Goal: Task Accomplishment & Management: Manage account settings

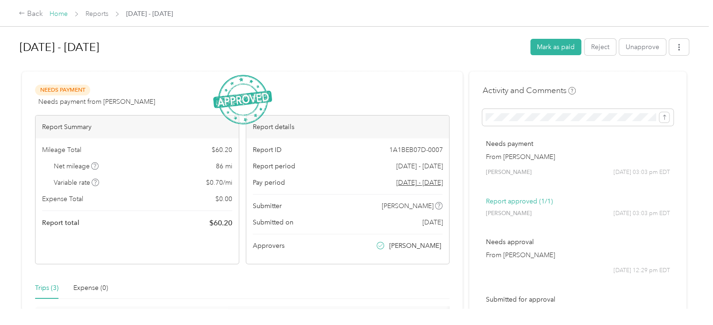
click at [62, 14] on link "Home" at bounding box center [59, 14] width 18 height 8
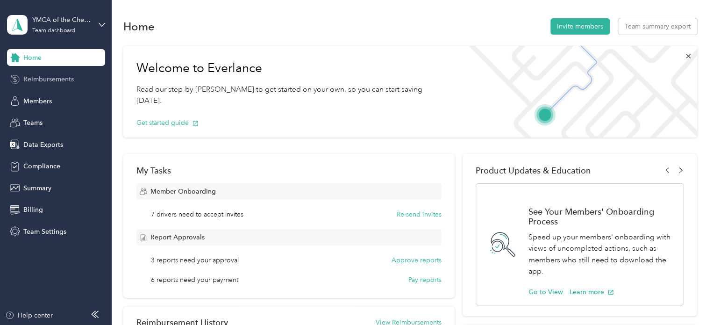
click at [72, 83] on span "Reimbursements" at bounding box center [48, 79] width 50 height 10
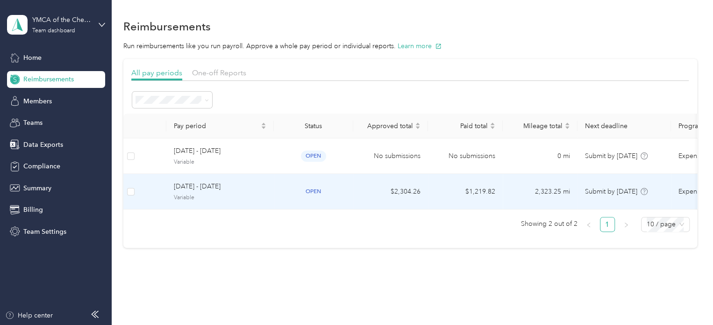
click at [285, 194] on div "open" at bounding box center [313, 191] width 64 height 11
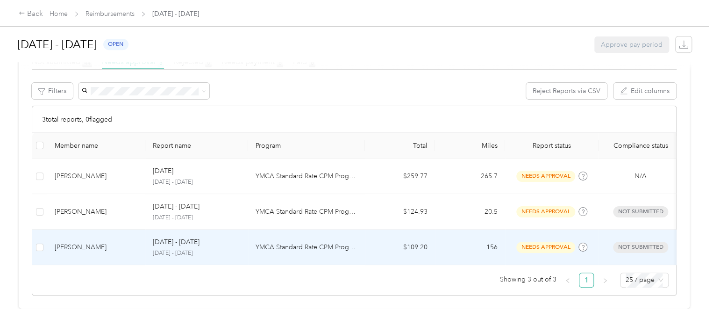
scroll to position [190, 0]
click at [369, 233] on td "$109.20" at bounding box center [400, 247] width 70 height 36
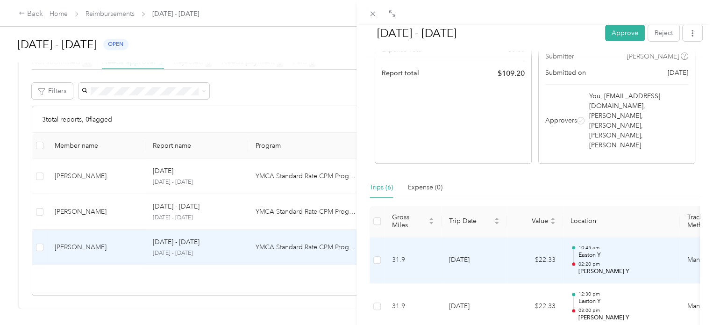
scroll to position [140, 0]
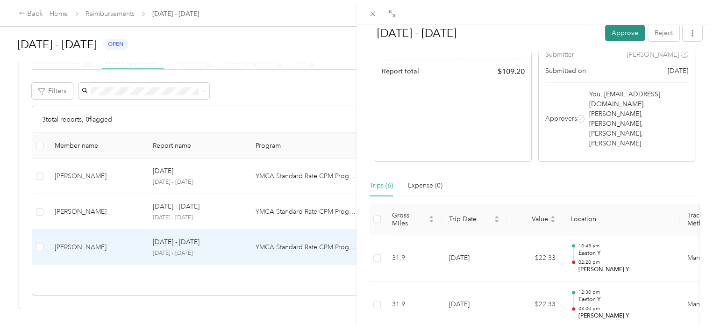
click at [615, 29] on button "Approve" at bounding box center [625, 33] width 40 height 16
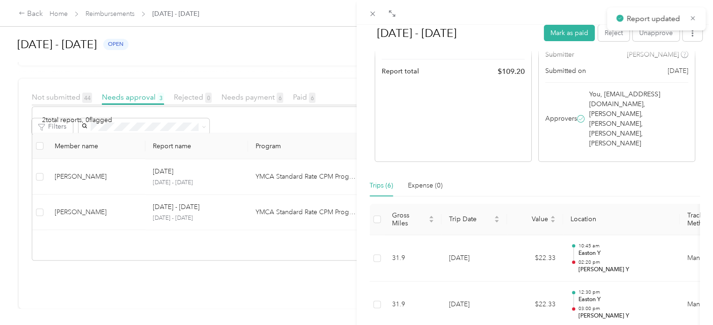
scroll to position [154, 0]
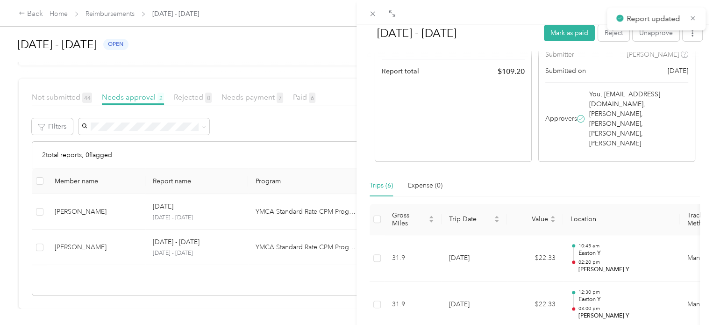
click at [116, 233] on div "[DATE] - [DATE] Mark as paid Reject Unapprove Needs Payment Needs payment from …" at bounding box center [356, 162] width 713 height 325
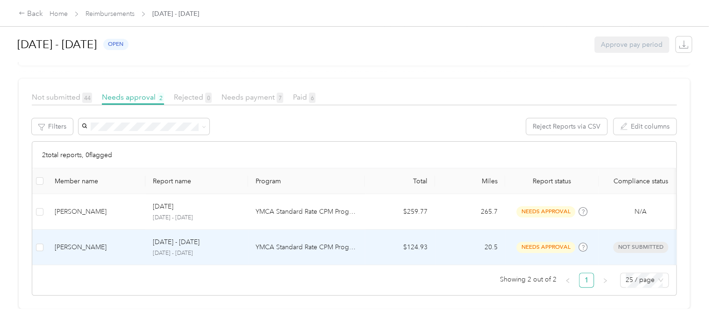
click at [293, 242] on p "YMCA Standard Rate CPM Program" at bounding box center [307, 247] width 102 height 10
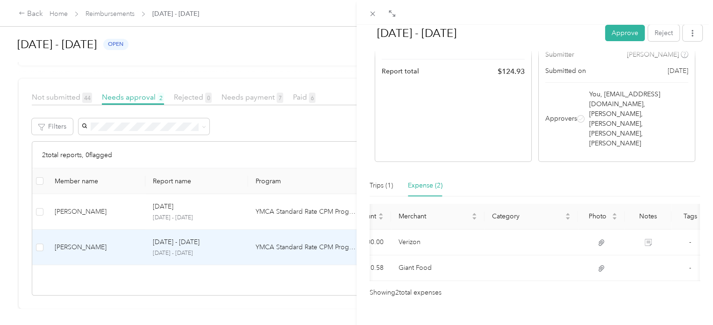
scroll to position [0, 140]
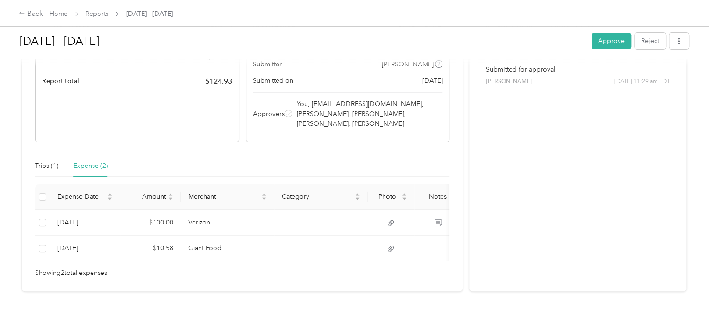
scroll to position [161, 0]
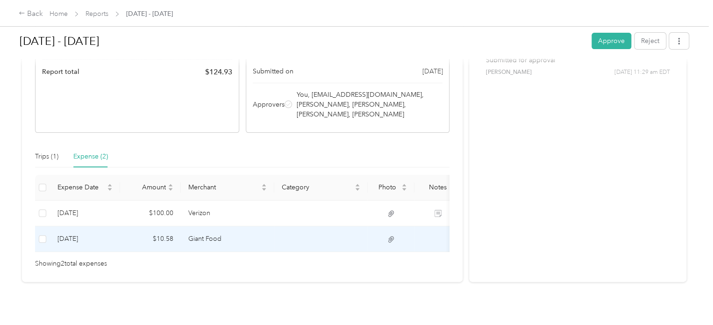
click at [202, 226] on td "Giant Food" at bounding box center [227, 239] width 93 height 26
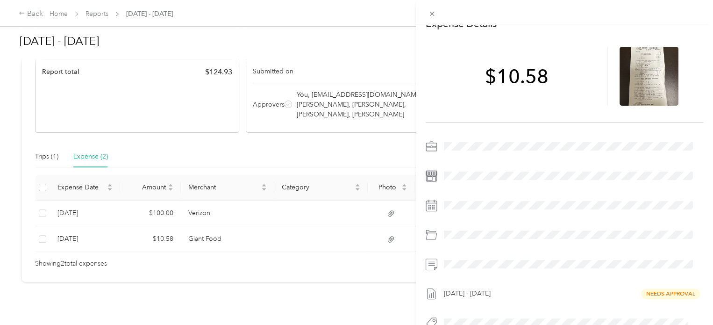
scroll to position [0, 0]
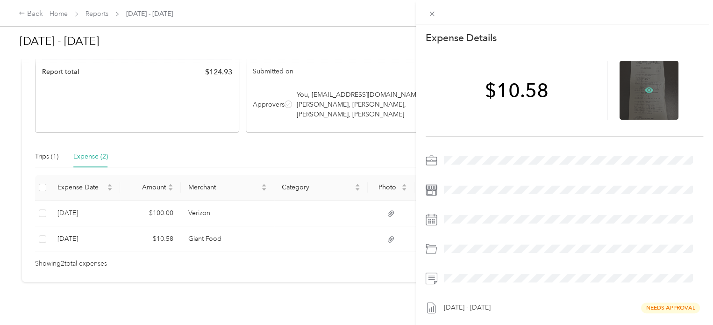
click at [645, 87] on icon at bounding box center [649, 90] width 8 height 8
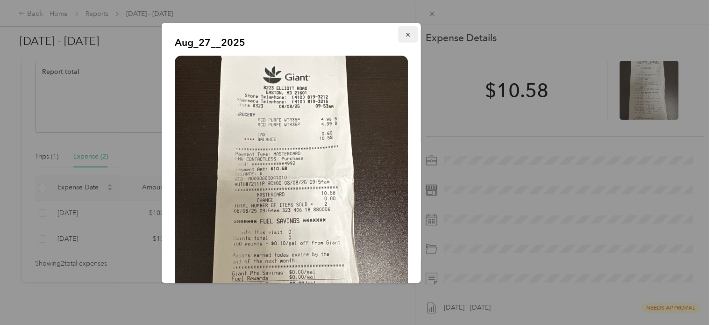
click at [405, 33] on icon "button" at bounding box center [408, 34] width 7 height 7
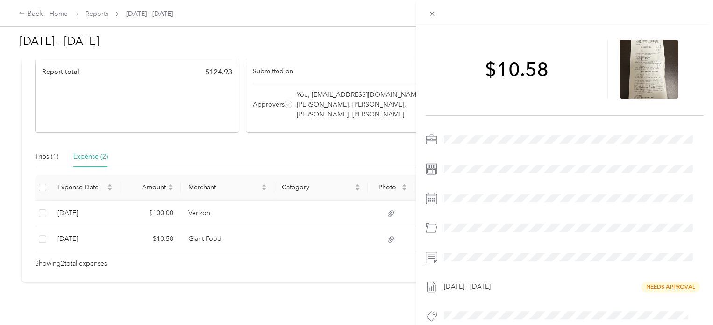
scroll to position [39, 0]
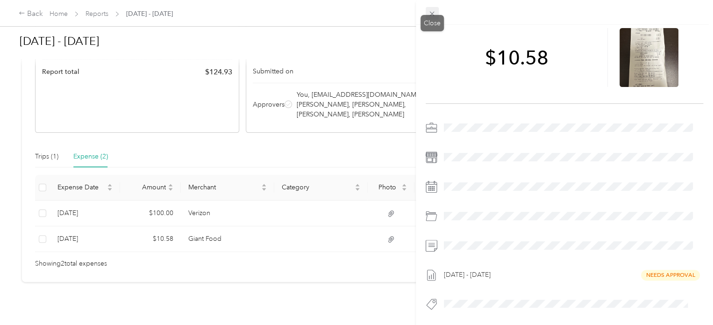
click at [435, 14] on icon at bounding box center [432, 14] width 8 height 8
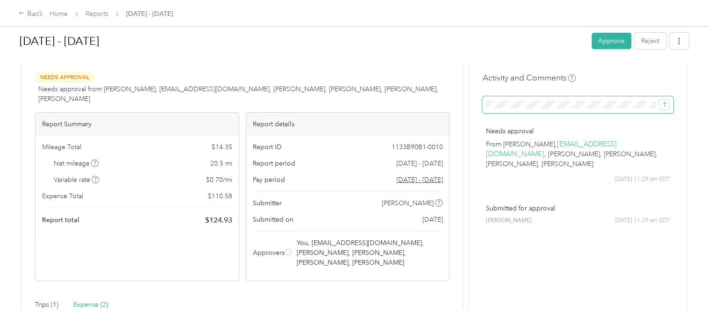
scroll to position [0, 0]
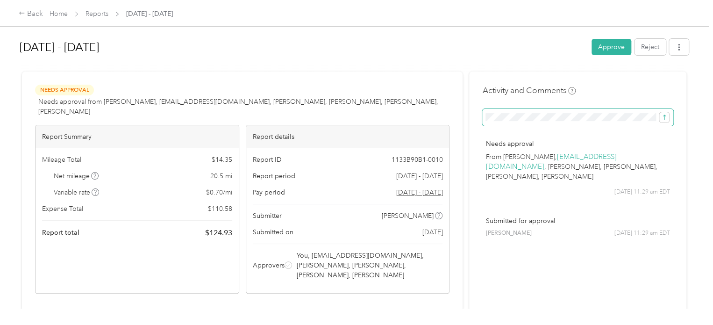
click at [562, 123] on span at bounding box center [577, 117] width 191 height 17
click at [664, 116] on icon "submit" at bounding box center [664, 117] width 7 height 7
